Goal: Navigation & Orientation: Find specific page/section

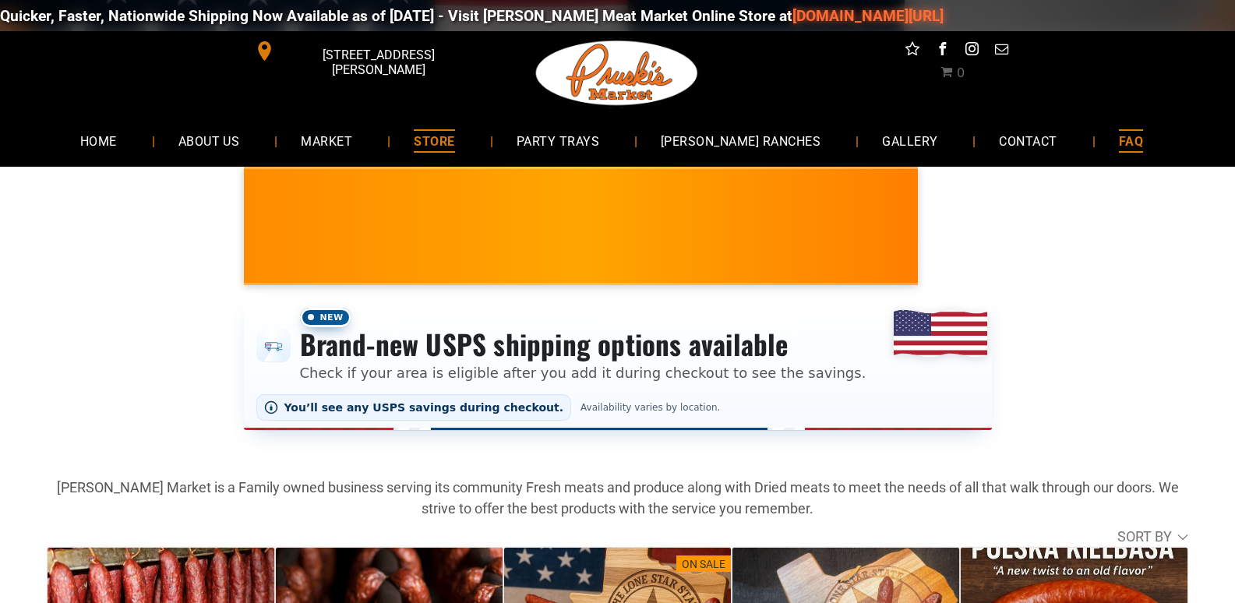
click at [1119, 140] on span "FAQ" at bounding box center [1131, 140] width 24 height 23
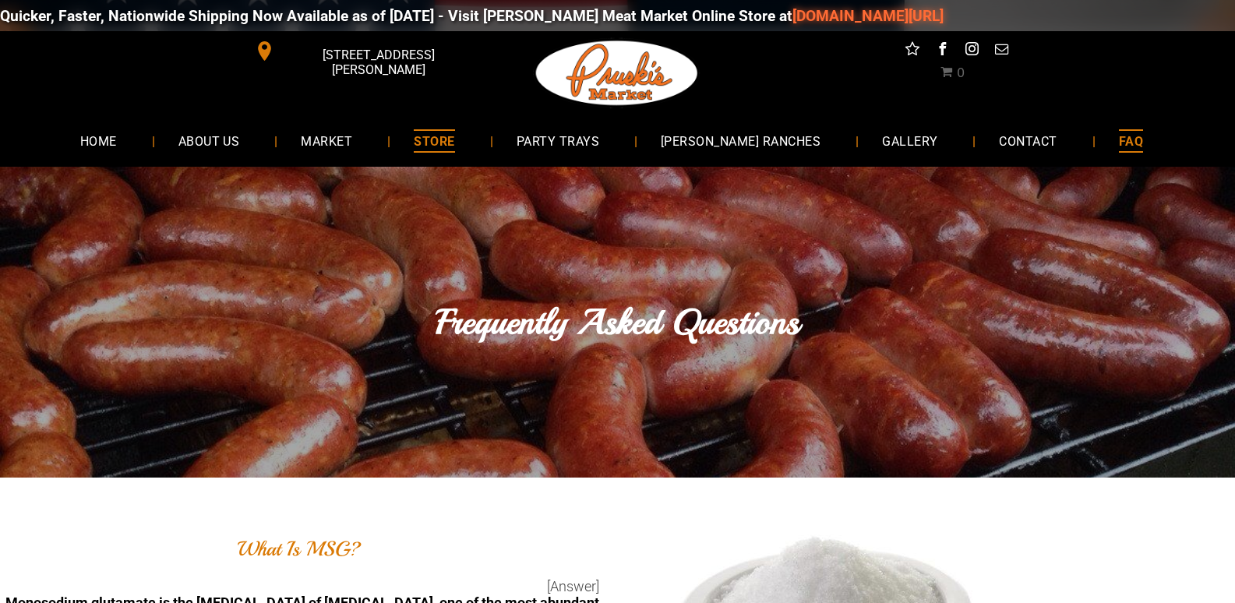
click at [454, 145] on span "STORE" at bounding box center [434, 140] width 41 height 23
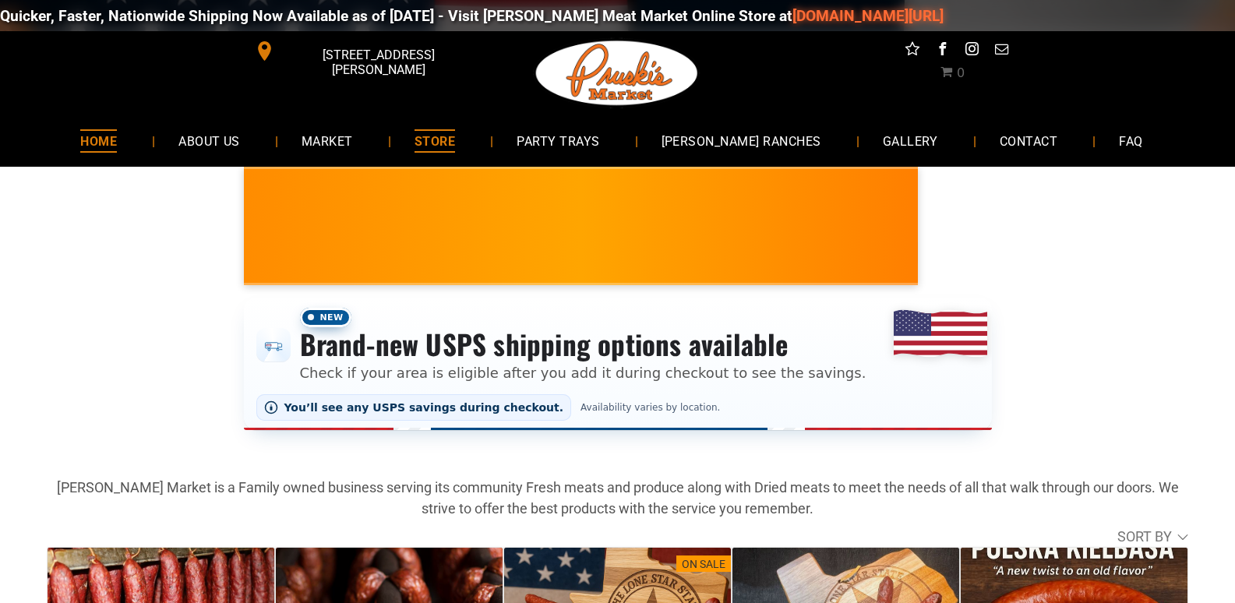
click at [101, 131] on link "HOME" at bounding box center [98, 140] width 83 height 41
